Goal: Task Accomplishment & Management: Manage account settings

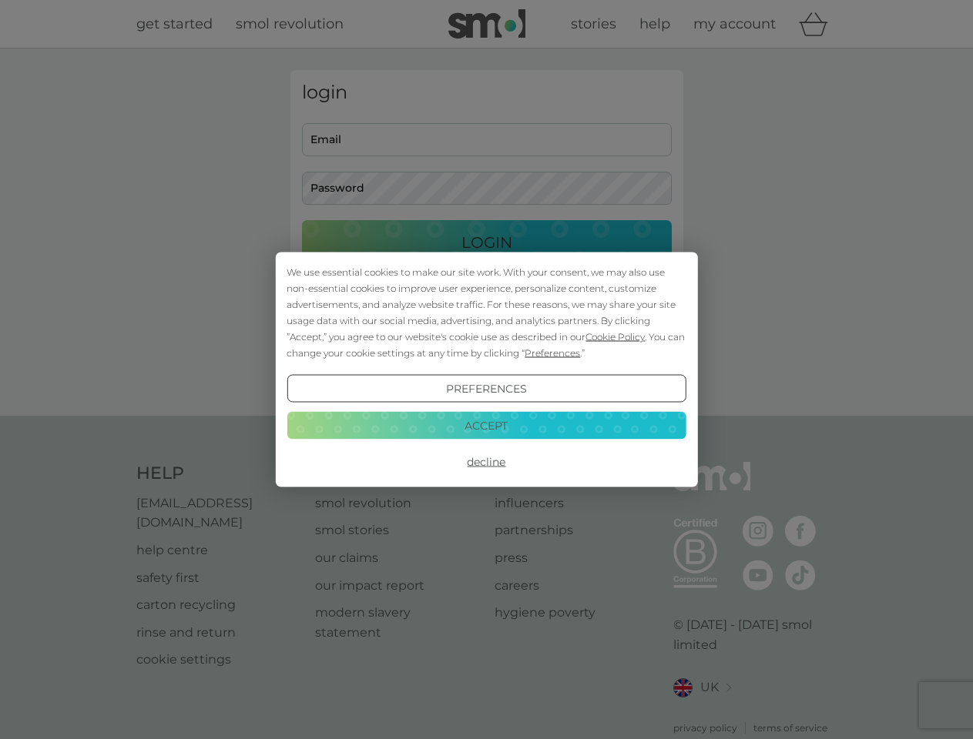
click at [615, 337] on span "Cookie Policy" at bounding box center [614, 337] width 59 height 12
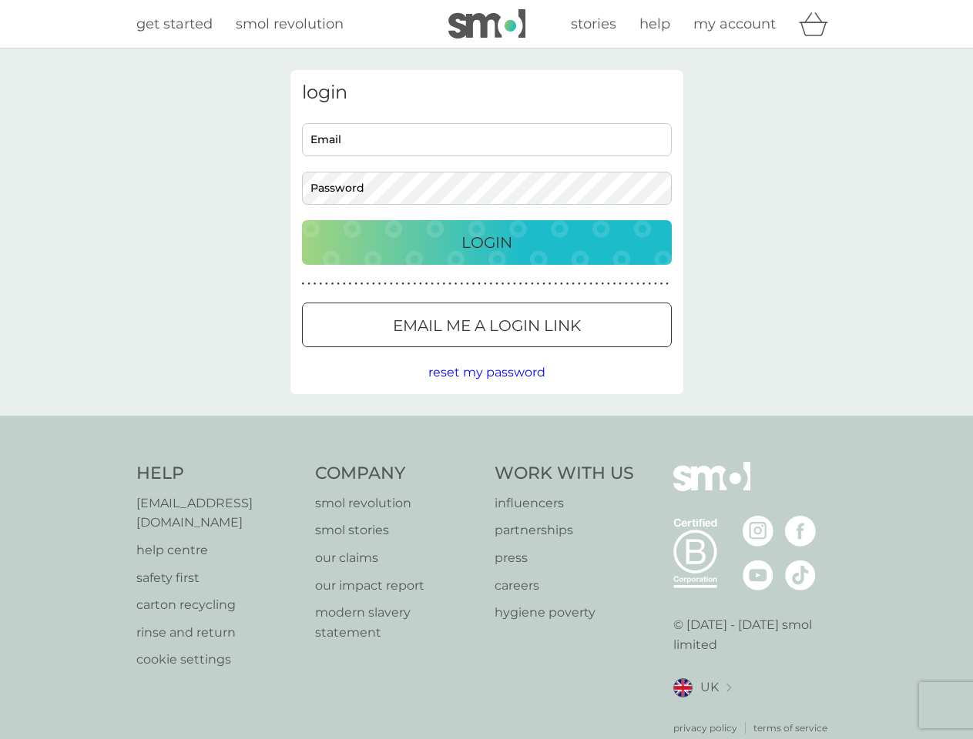
click at [551, 353] on div "login Email Password Login ● ● ● ● ● ● ● ● ● ● ● ● ● ● ● ● ● ● ● ● ● ● ● ● ● ● …" at bounding box center [486, 232] width 393 height 324
click at [486, 389] on div "login Email Password Login ● ● ● ● ● ● ● ● ● ● ● ● ● ● ● ● ● ● ● ● ● ● ● ● ● ● …" at bounding box center [486, 232] width 393 height 324
click at [486, 462] on div "Help [EMAIL_ADDRESS][DOMAIN_NAME] help centre safety first carton recycling rin…" at bounding box center [486, 598] width 701 height 273
click at [486, 425] on div "Help [EMAIL_ADDRESS][DOMAIN_NAME] help centre safety first carton recycling rin…" at bounding box center [486, 599] width 973 height 366
